Goal: Information Seeking & Learning: Learn about a topic

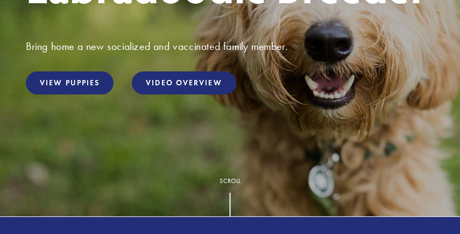
scroll to position [223, 0]
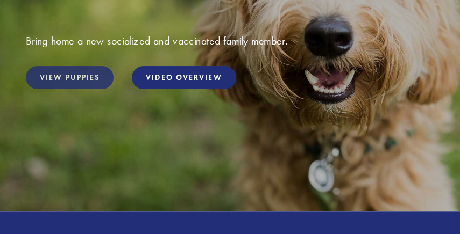
click at [82, 83] on link "View Puppies" at bounding box center [70, 77] width 88 height 23
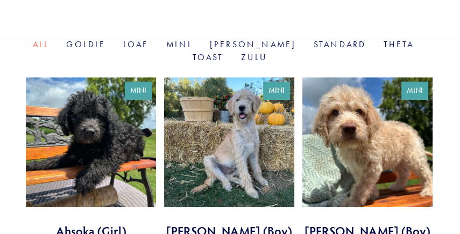
scroll to position [413, 0]
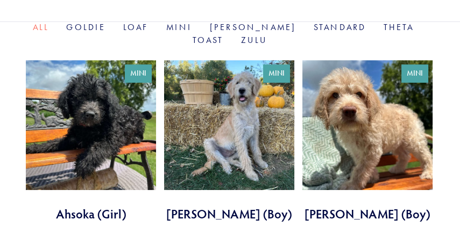
click at [90, 76] on link at bounding box center [91, 141] width 130 height 162
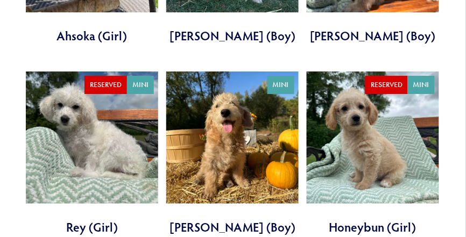
scroll to position [602, 0]
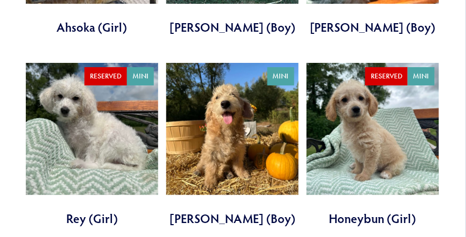
click at [237, 135] on link at bounding box center [232, 145] width 132 height 164
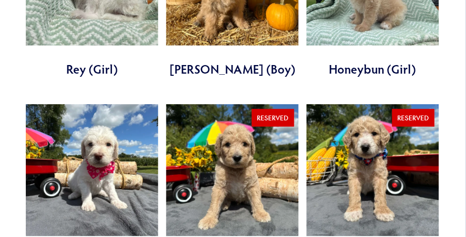
scroll to position [792, 0]
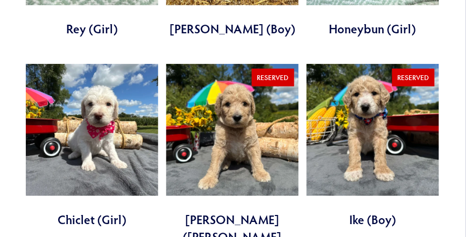
click at [106, 94] on link at bounding box center [92, 146] width 132 height 164
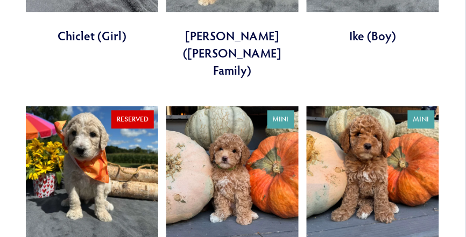
scroll to position [993, 0]
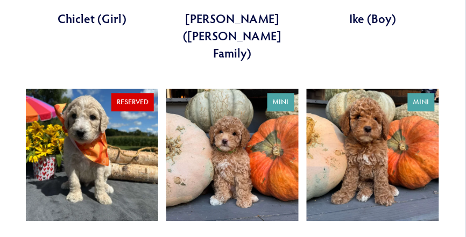
click at [219, 132] on link at bounding box center [232, 171] width 132 height 164
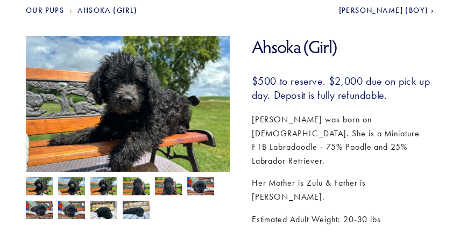
scroll to position [142, 0]
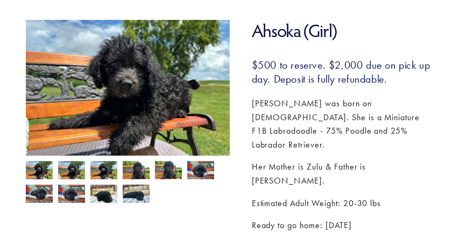
drag, startPoint x: 39, startPoint y: 174, endPoint x: 71, endPoint y: 169, distance: 33.1
click at [39, 173] on img at bounding box center [39, 171] width 27 height 20
click at [73, 169] on img at bounding box center [71, 171] width 27 height 20
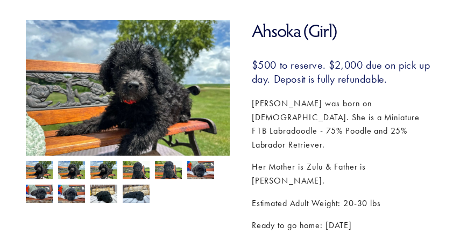
click at [110, 171] on img at bounding box center [103, 171] width 27 height 20
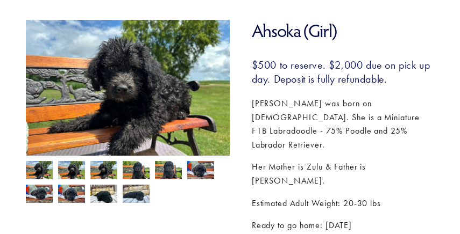
click at [146, 172] on img at bounding box center [136, 171] width 27 height 20
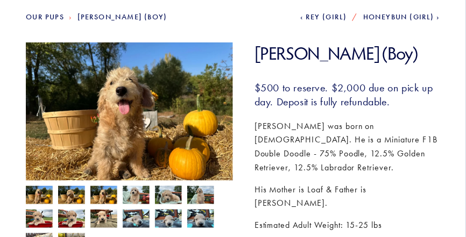
scroll to position [129, 0]
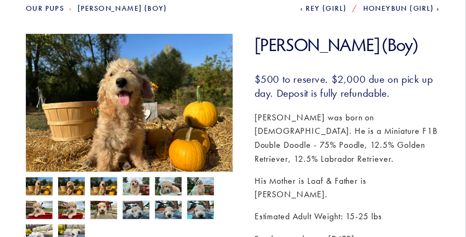
click at [50, 187] on img at bounding box center [39, 187] width 27 height 20
click at [82, 189] on img at bounding box center [71, 187] width 27 height 20
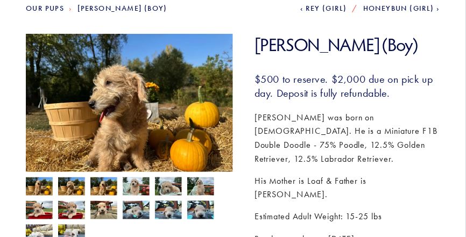
click at [96, 189] on img at bounding box center [103, 187] width 27 height 20
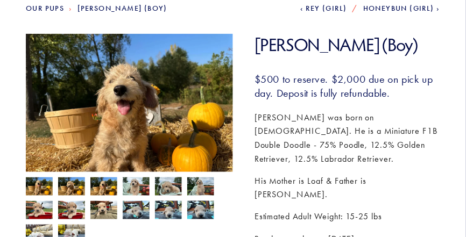
click at [136, 190] on img at bounding box center [136, 187] width 27 height 20
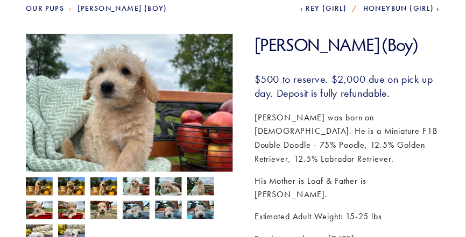
click at [167, 190] on img at bounding box center [168, 186] width 27 height 20
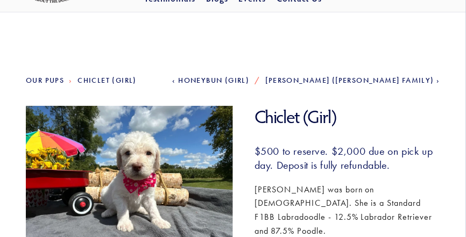
scroll to position [138, 0]
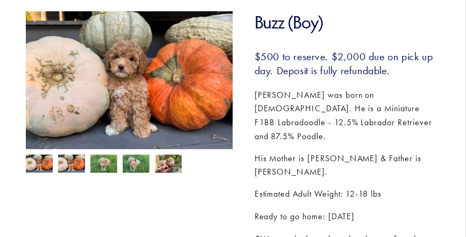
scroll to position [155, 0]
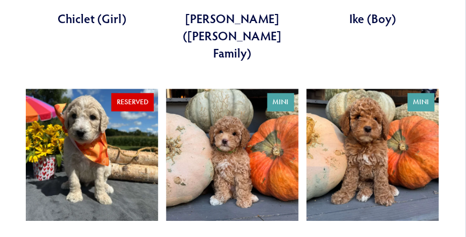
click at [370, 128] on link at bounding box center [372, 171] width 132 height 164
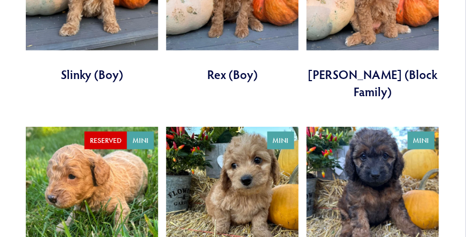
scroll to position [1372, 0]
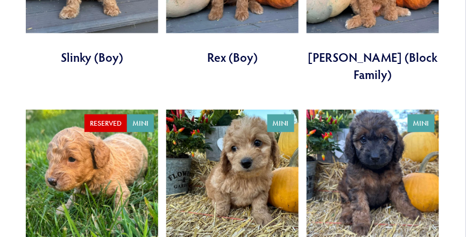
click at [380, 123] on link at bounding box center [372, 192] width 132 height 164
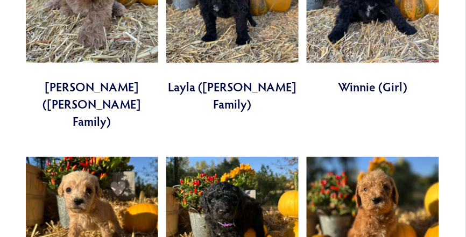
scroll to position [1951, 0]
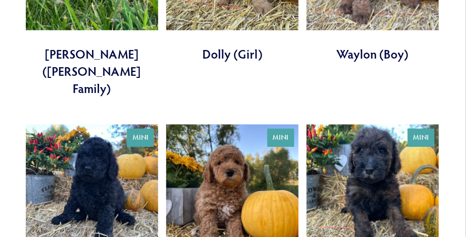
scroll to position [1543, 0]
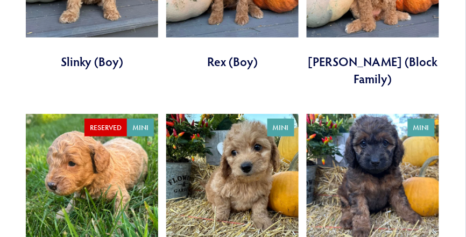
scroll to position [1360, 0]
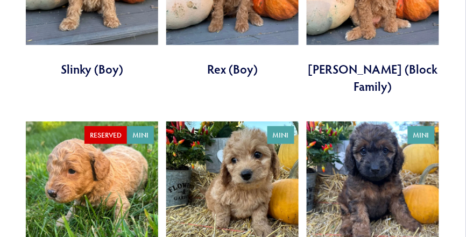
click at [226, 121] on link at bounding box center [232, 203] width 132 height 164
click at [369, 121] on link at bounding box center [372, 203] width 132 height 164
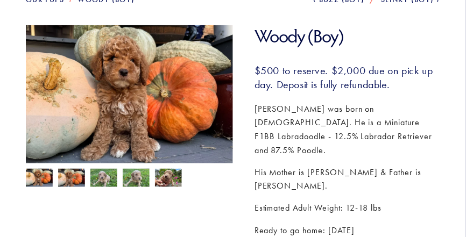
scroll to position [155, 0]
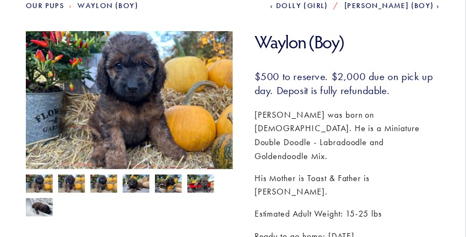
scroll to position [143, 0]
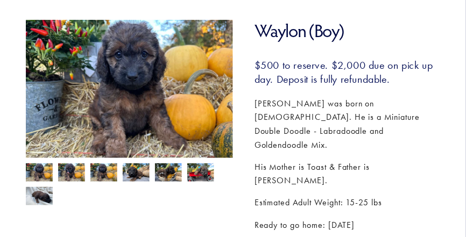
click at [77, 175] on img at bounding box center [71, 173] width 27 height 20
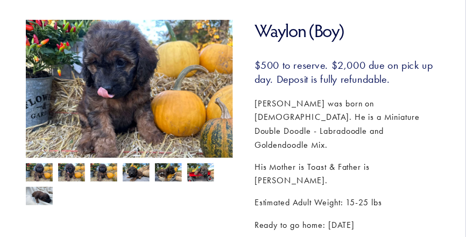
click at [113, 173] on img at bounding box center [103, 173] width 27 height 20
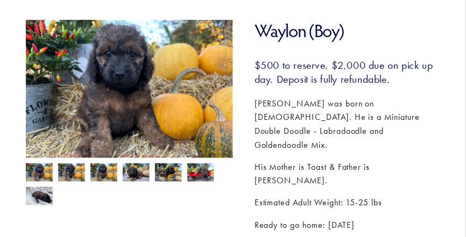
click at [130, 174] on img at bounding box center [136, 173] width 27 height 20
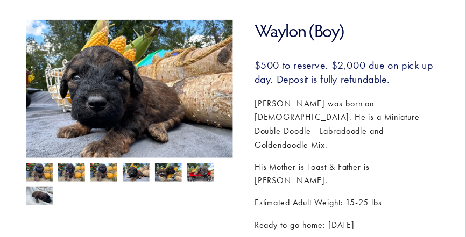
click at [168, 174] on img at bounding box center [168, 173] width 27 height 20
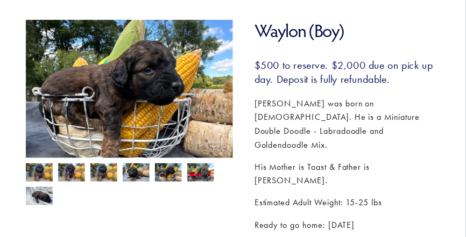
click at [211, 176] on img at bounding box center [200, 173] width 27 height 20
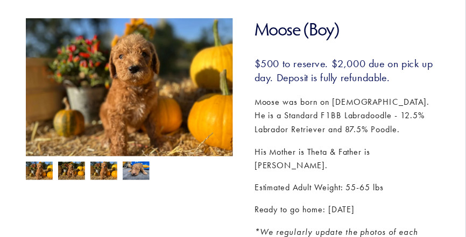
scroll to position [146, 0]
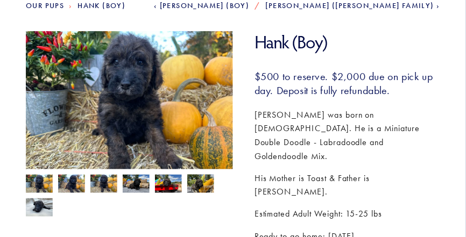
scroll to position [133, 0]
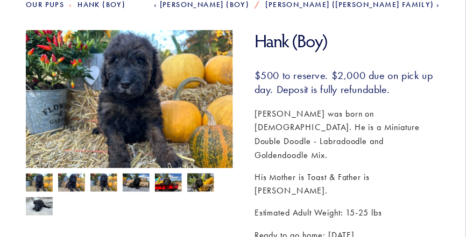
click at [49, 185] on img at bounding box center [39, 184] width 27 height 20
click at [66, 186] on img at bounding box center [71, 184] width 27 height 20
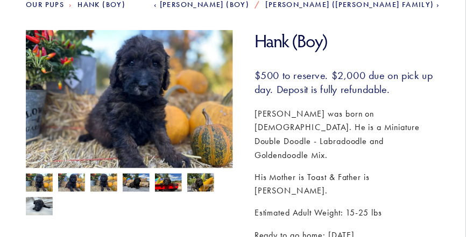
click at [118, 188] on div at bounding box center [126, 191] width 212 height 47
click at [169, 186] on img at bounding box center [168, 184] width 27 height 20
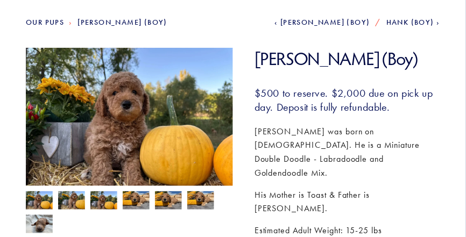
drag, startPoint x: 470, startPoint y: 25, endPoint x: 471, endPoint y: 52, distance: 26.9
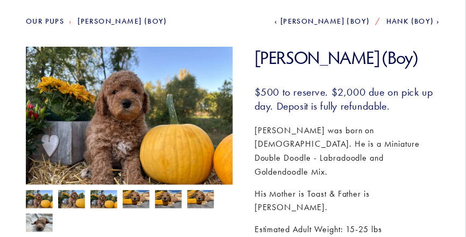
click at [40, 205] on img at bounding box center [39, 200] width 27 height 20
click at [72, 202] on img at bounding box center [71, 200] width 27 height 20
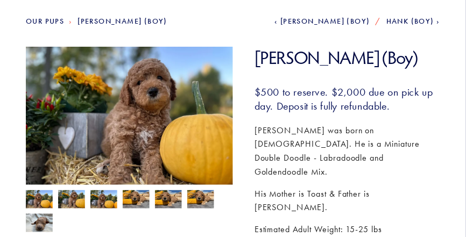
click at [134, 202] on img at bounding box center [136, 200] width 27 height 20
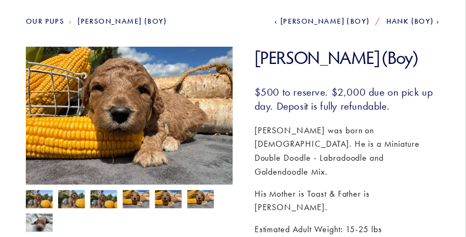
click at [164, 202] on img at bounding box center [168, 200] width 27 height 20
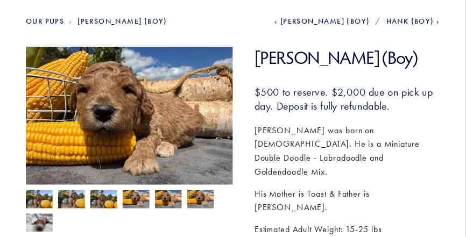
click at [199, 202] on img at bounding box center [200, 200] width 27 height 20
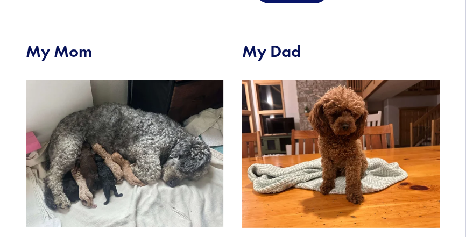
scroll to position [402, 0]
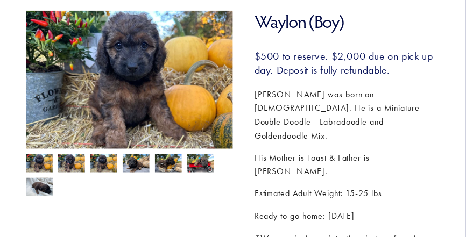
scroll to position [160, 0]
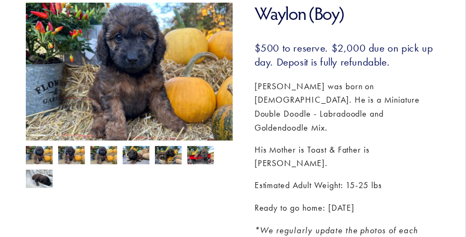
click at [40, 156] on img at bounding box center [39, 156] width 27 height 20
click at [74, 156] on img at bounding box center [71, 156] width 27 height 20
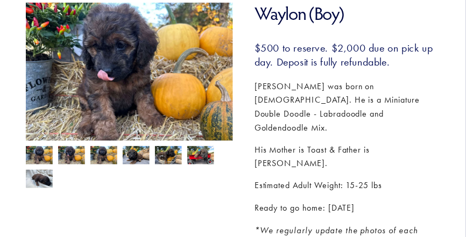
click at [103, 157] on img at bounding box center [103, 156] width 27 height 20
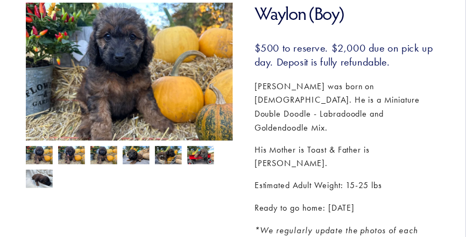
click at [138, 158] on img at bounding box center [136, 156] width 27 height 20
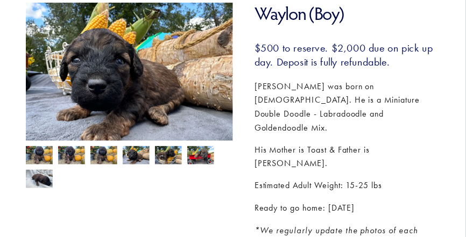
click at [165, 159] on img at bounding box center [168, 156] width 27 height 20
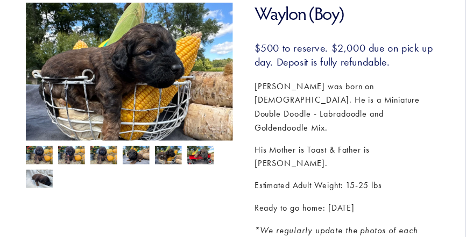
click at [198, 160] on img at bounding box center [200, 156] width 27 height 20
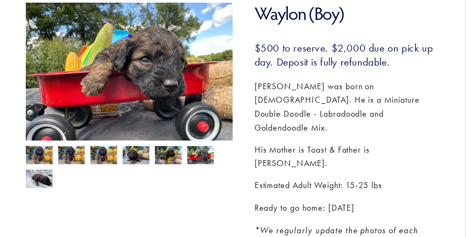
click at [37, 177] on img at bounding box center [39, 180] width 27 height 20
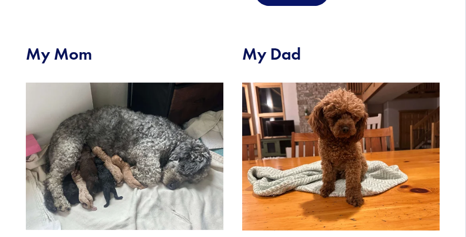
scroll to position [470, 0]
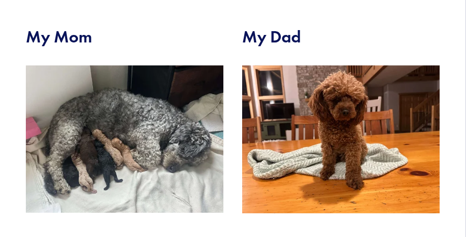
click at [131, 124] on img at bounding box center [125, 139] width 198 height 148
click at [118, 128] on img at bounding box center [125, 139] width 198 height 148
click at [109, 131] on img at bounding box center [125, 139] width 198 height 148
click at [95, 129] on img at bounding box center [125, 139] width 198 height 148
click at [73, 145] on img at bounding box center [125, 139] width 198 height 148
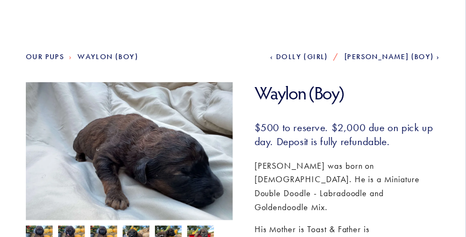
scroll to position [63, 0]
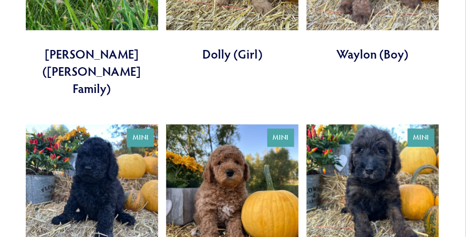
scroll to position [1566, 0]
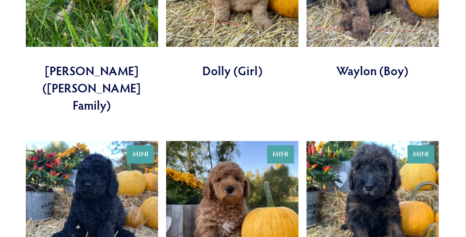
click at [391, 141] on link at bounding box center [372, 223] width 132 height 164
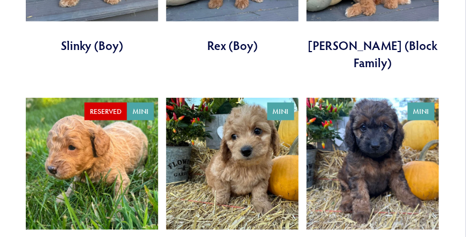
scroll to position [1387, 0]
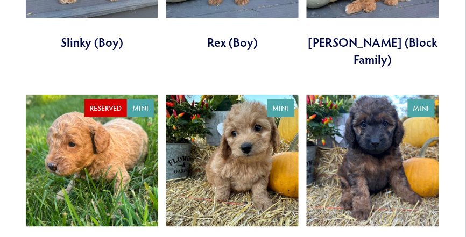
click at [361, 96] on link at bounding box center [372, 177] width 132 height 164
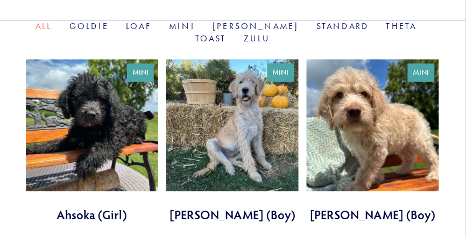
scroll to position [418, 0]
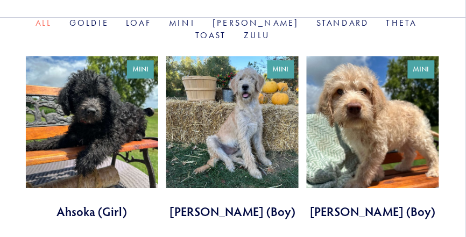
click at [148, 102] on link at bounding box center [92, 138] width 132 height 164
click at [384, 139] on link at bounding box center [372, 138] width 132 height 164
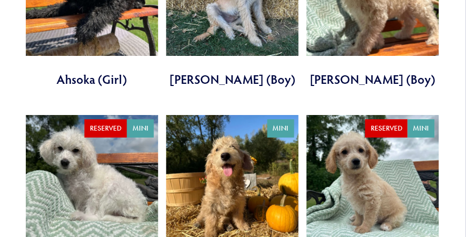
scroll to position [590, 0]
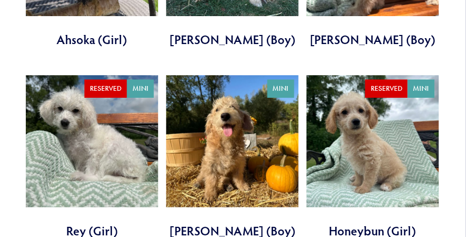
click at [233, 139] on link at bounding box center [232, 157] width 132 height 164
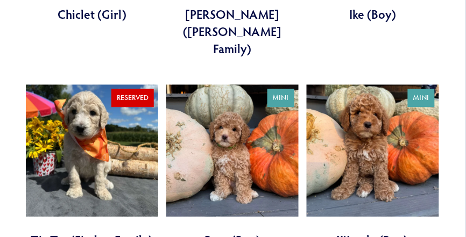
scroll to position [1003, 0]
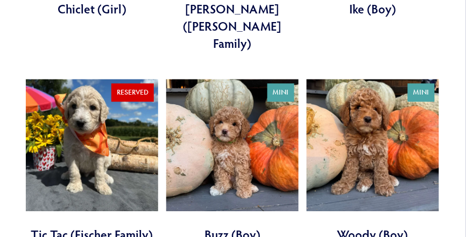
click at [241, 114] on link at bounding box center [232, 161] width 132 height 164
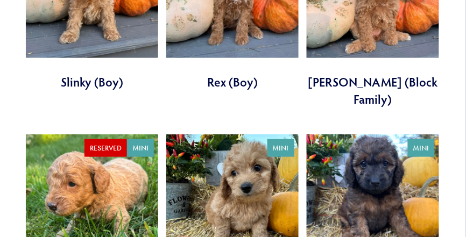
scroll to position [1370, 0]
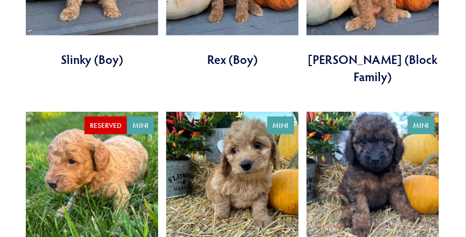
click at [378, 112] on link at bounding box center [372, 194] width 132 height 164
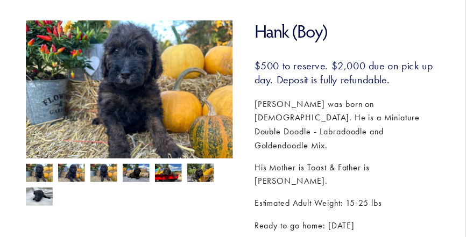
scroll to position [147, 0]
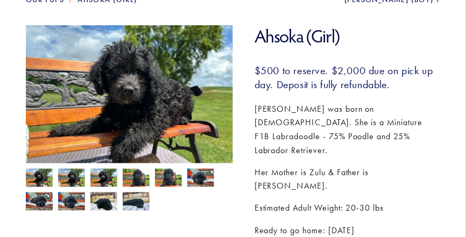
scroll to position [149, 0]
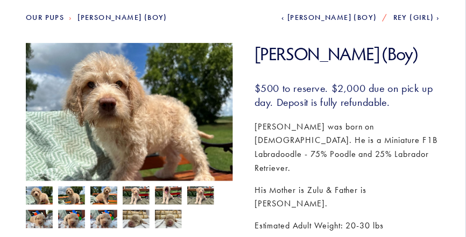
scroll to position [183, 0]
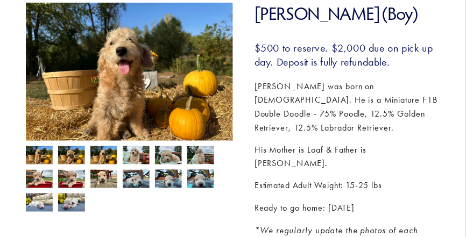
scroll to position [177, 0]
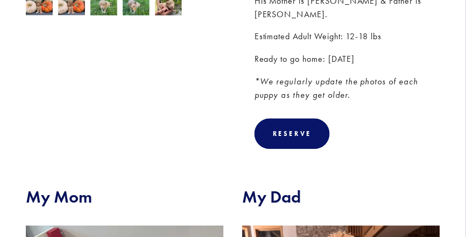
scroll to position [186, 0]
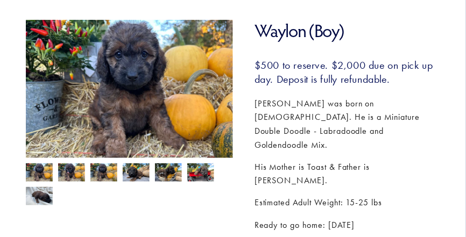
scroll to position [160, 0]
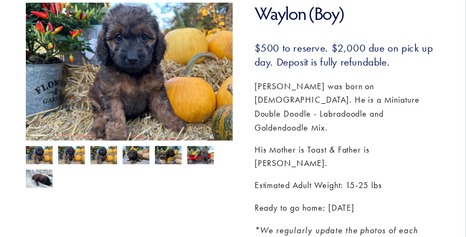
click at [198, 155] on img at bounding box center [200, 156] width 27 height 20
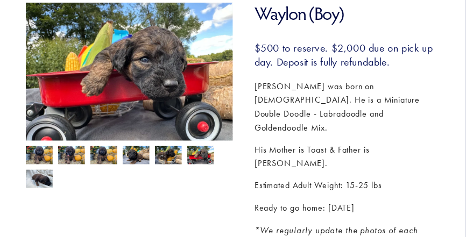
click at [153, 159] on div at bounding box center [126, 164] width 212 height 47
click at [164, 159] on img at bounding box center [168, 156] width 27 height 20
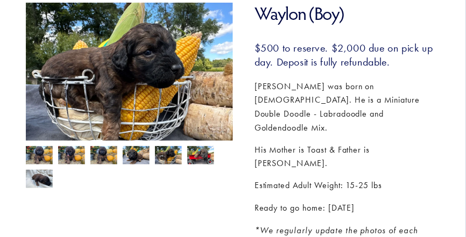
click at [133, 160] on img at bounding box center [136, 156] width 27 height 20
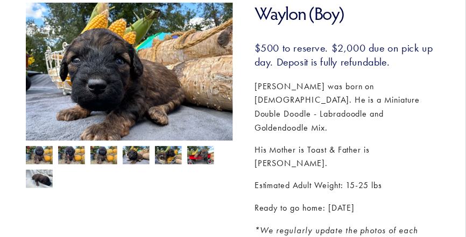
click at [106, 160] on img at bounding box center [103, 156] width 27 height 20
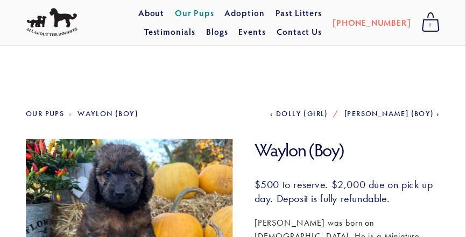
scroll to position [0, 0]
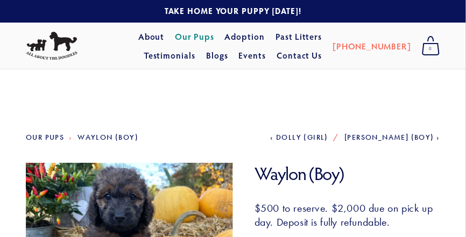
click at [175, 45] on link "Our Pups" at bounding box center [194, 36] width 39 height 19
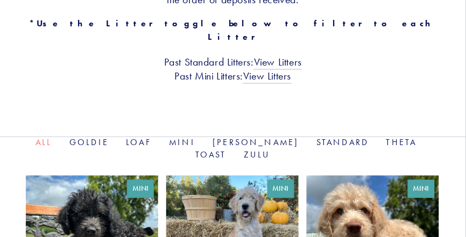
scroll to position [315, 0]
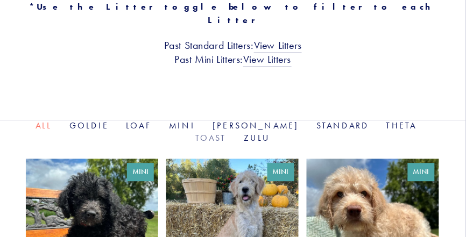
click at [226, 133] on link "Toast" at bounding box center [210, 138] width 31 height 10
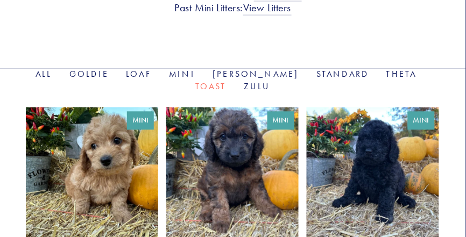
scroll to position [368, 0]
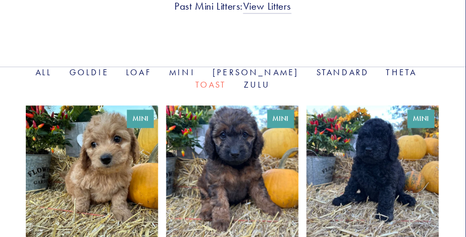
drag, startPoint x: 471, startPoint y: 112, endPoint x: 231, endPoint y: 153, distance: 244.3
click at [231, 153] on link at bounding box center [232, 187] width 132 height 164
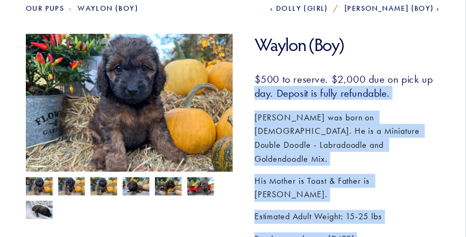
click at [430, 233] on p "Ready to go home: [DATE]" at bounding box center [346, 240] width 185 height 14
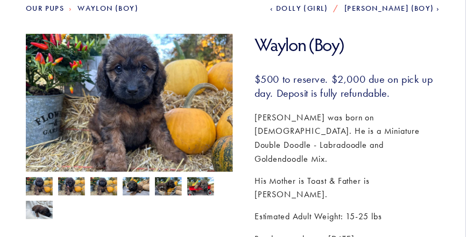
click at [191, 13] on nav "Our Pups [PERSON_NAME] (Boy) Previous Dolly (Girl) Next [PERSON_NAME] (Boy)" at bounding box center [233, 19] width 414 height 29
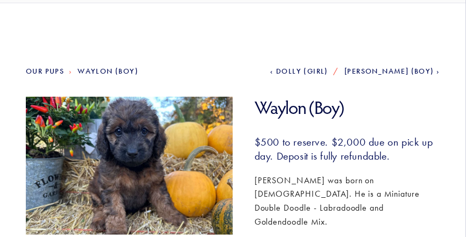
scroll to position [0, 0]
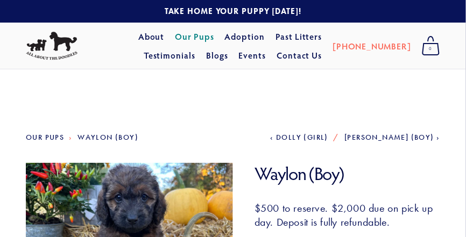
drag, startPoint x: 467, startPoint y: 180, endPoint x: 207, endPoint y: 117, distance: 267.1
click at [138, 38] on link "About" at bounding box center [151, 36] width 26 height 19
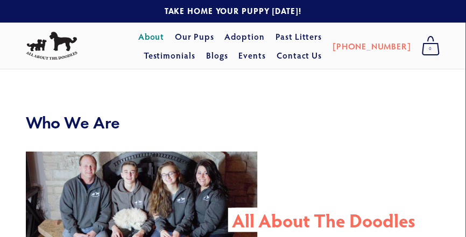
drag, startPoint x: 471, startPoint y: 20, endPoint x: 72, endPoint y: 133, distance: 415.2
click at [175, 38] on link "Our Pups" at bounding box center [194, 36] width 39 height 19
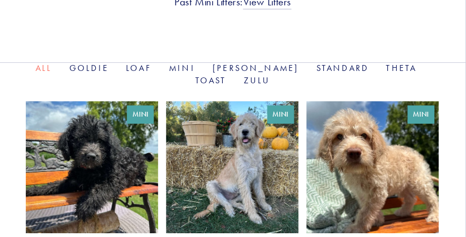
scroll to position [401, 0]
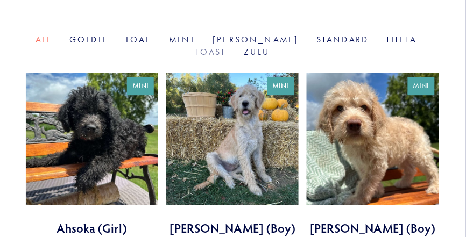
click at [226, 47] on link "Toast" at bounding box center [210, 52] width 31 height 10
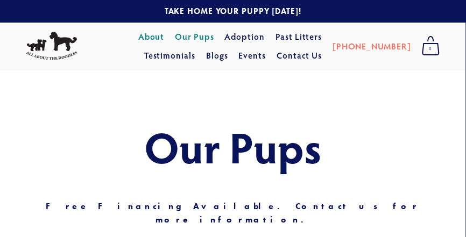
click at [138, 34] on link "About" at bounding box center [151, 36] width 26 height 19
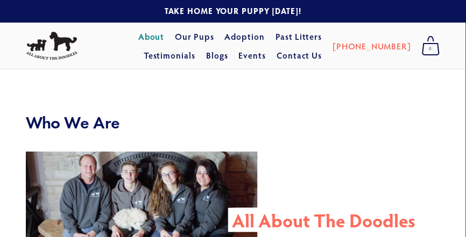
click at [138, 37] on link "About" at bounding box center [151, 36] width 26 height 19
